Goal: Task Accomplishment & Management: Manage account settings

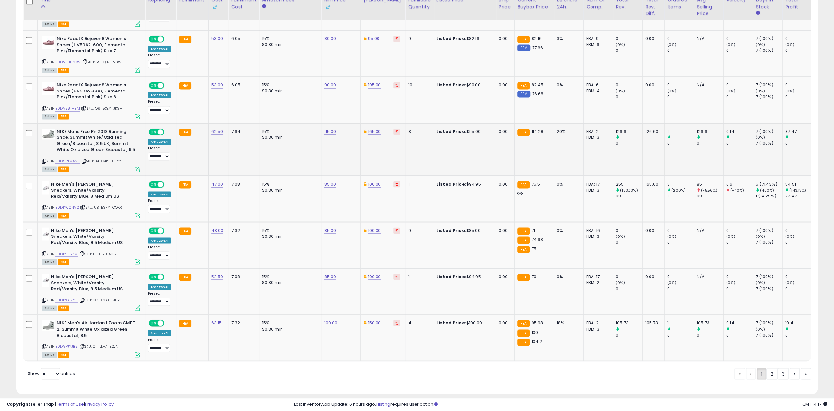
scroll to position [1090, 0]
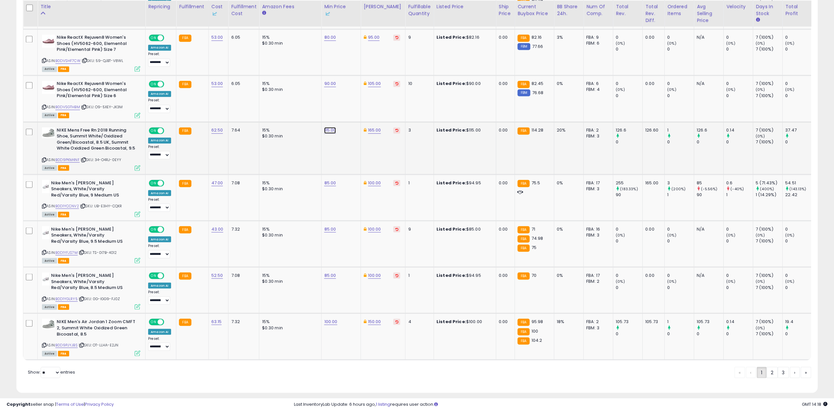
click at [326, 127] on link "115.00" at bounding box center [330, 130] width 12 height 7
drag, startPoint x: 302, startPoint y: 95, endPoint x: 197, endPoint y: 76, distance: 106.5
type input "***"
click button "submit" at bounding box center [345, 98] width 11 height 10
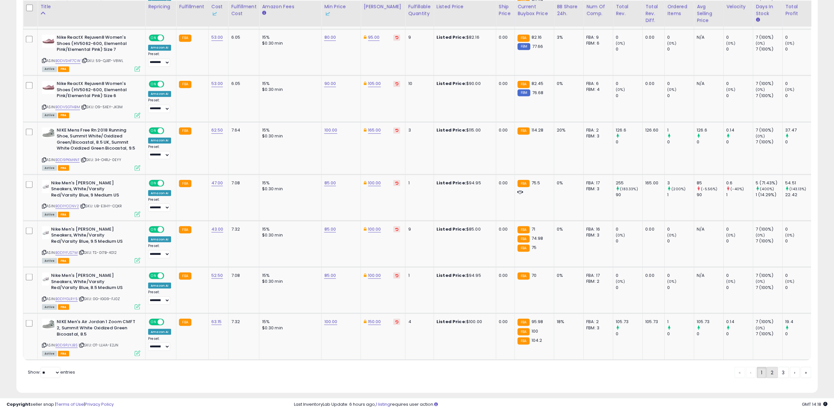
click at [769, 366] on link "2" at bounding box center [772, 371] width 11 height 11
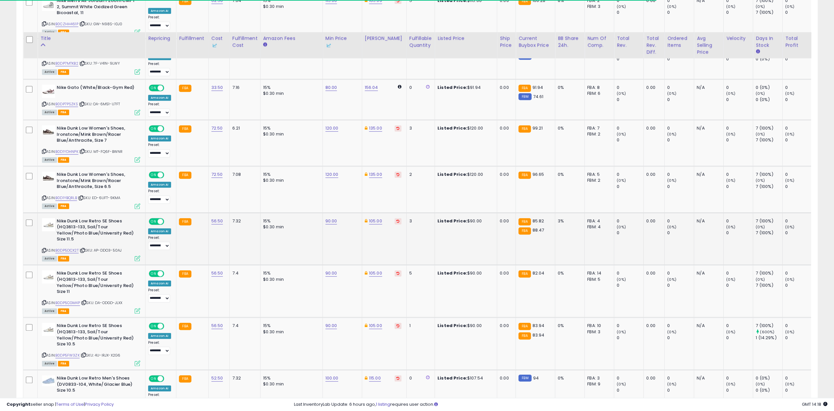
scroll to position [295, 0]
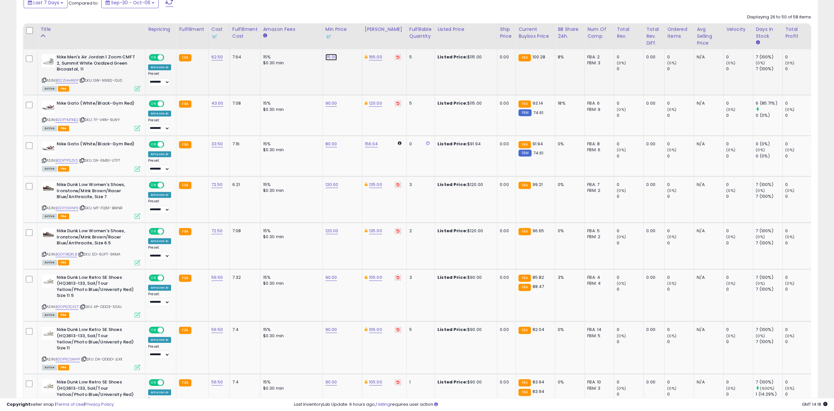
click at [325, 55] on link "115.00" at bounding box center [331, 57] width 12 height 7
drag, startPoint x: 287, startPoint y: 34, endPoint x: 266, endPoint y: 34, distance: 21.0
type input "***"
click button "submit" at bounding box center [346, 34] width 11 height 10
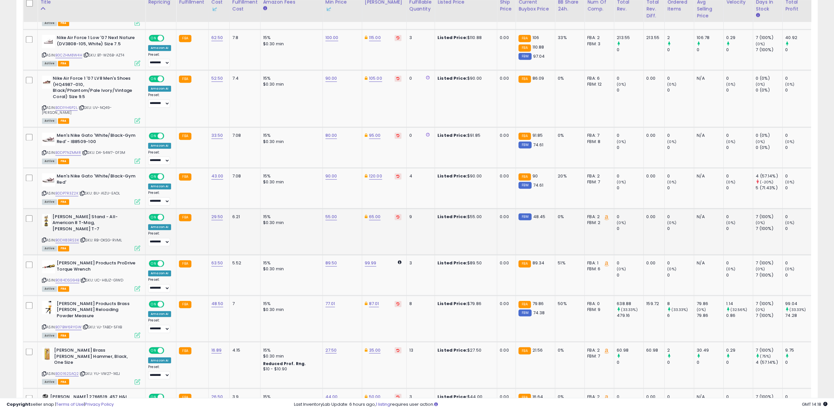
scroll to position [918, 0]
click at [326, 259] on link "89.50" at bounding box center [331, 262] width 12 height 7
type input "**"
click button "submit" at bounding box center [346, 208] width 11 height 10
click at [368, 259] on link "99.99" at bounding box center [371, 262] width 12 height 7
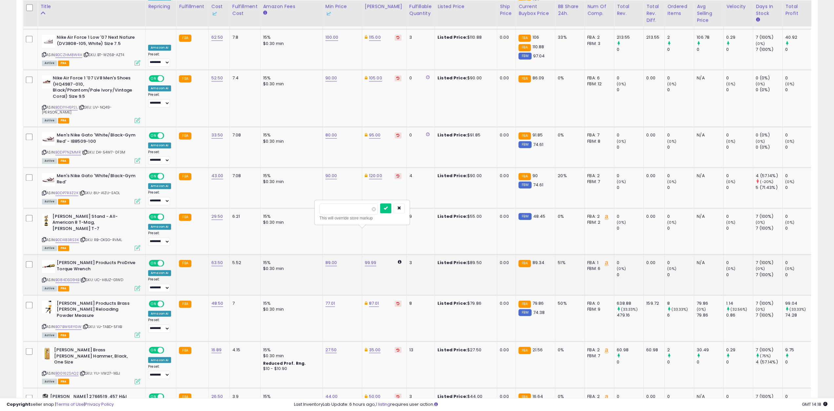
type input "**"
click button "submit" at bounding box center [385, 208] width 11 height 10
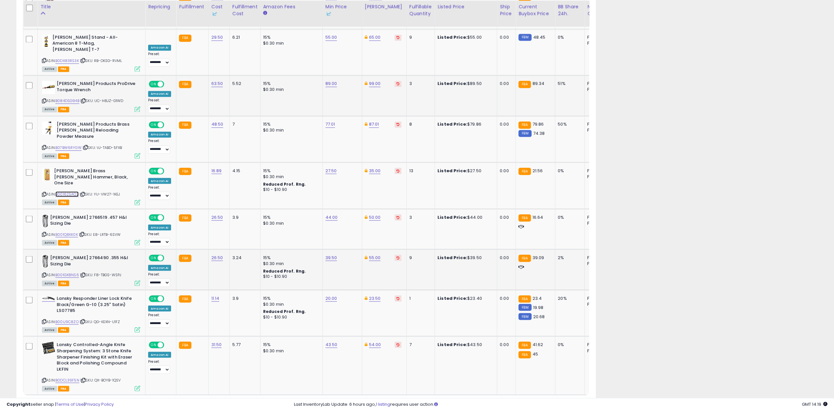
scroll to position [327599, 327397]
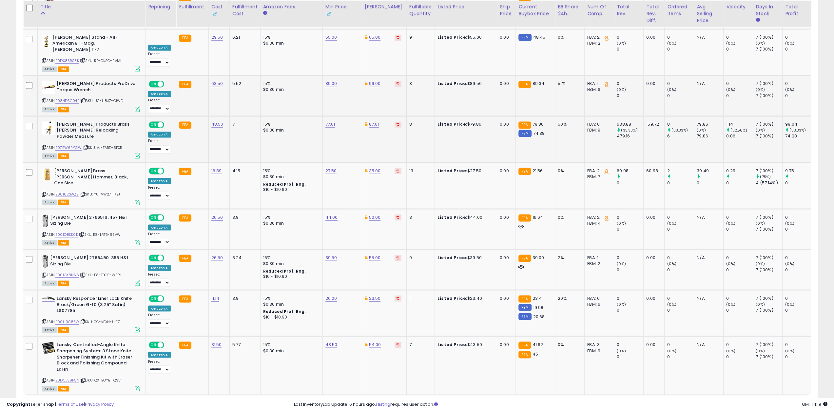
scroll to position [134, 465]
click at [328, 167] on link "27.50" at bounding box center [330, 170] width 11 height 7
drag, startPoint x: 294, startPoint y: 106, endPoint x: 254, endPoint y: 96, distance: 41.2
type input "**"
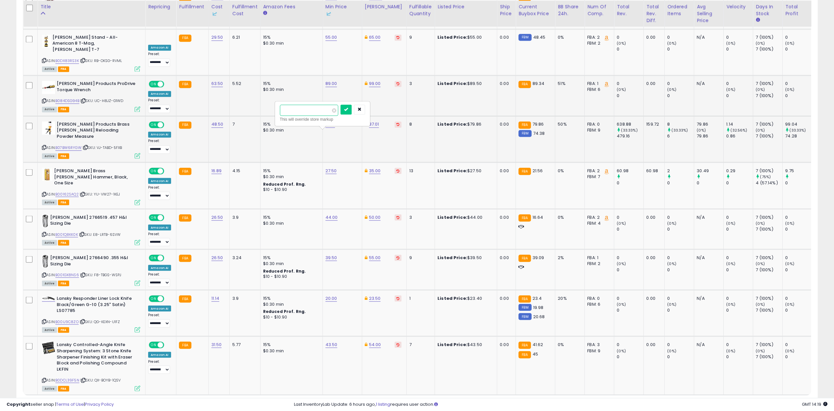
click button "submit" at bounding box center [346, 110] width 11 height 10
click at [785, 401] on link "3" at bounding box center [783, 406] width 11 height 11
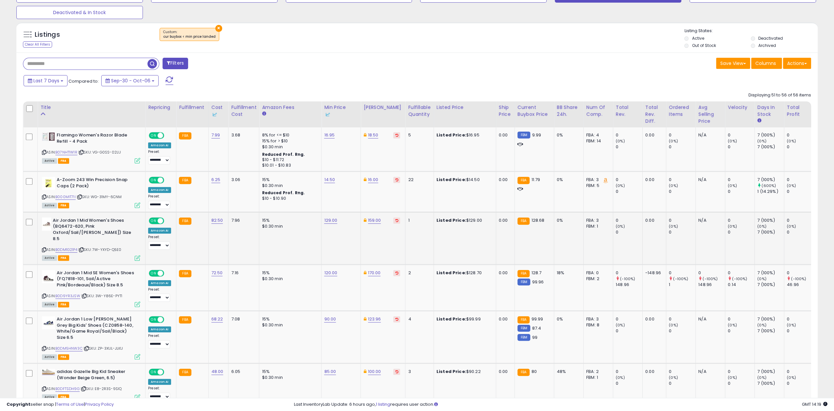
scroll to position [262, 0]
